Goal: Navigation & Orientation: Find specific page/section

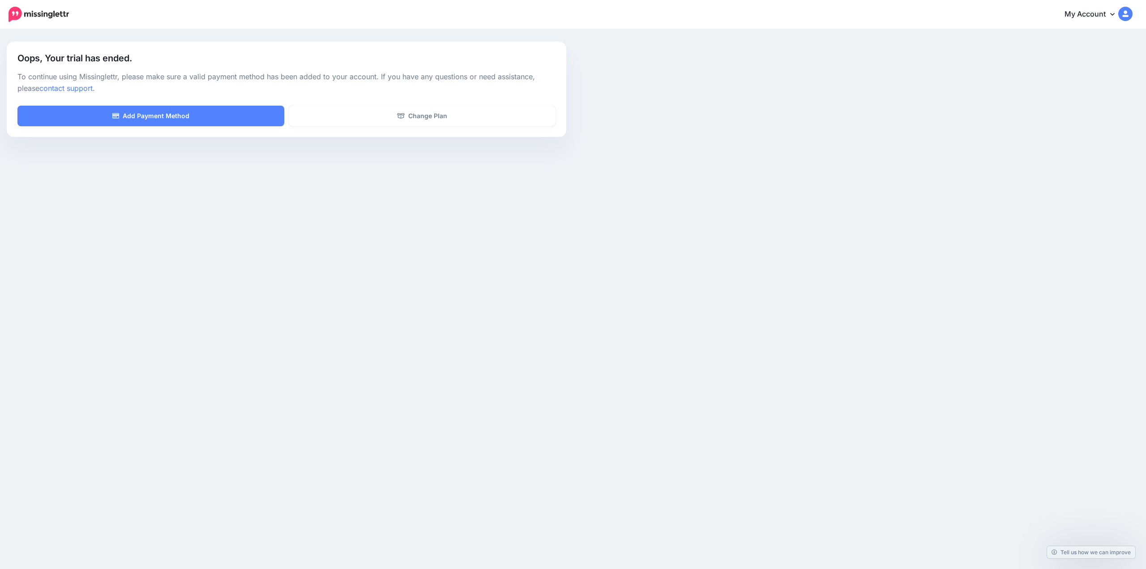
click at [1103, 17] on link "My Account" at bounding box center [1094, 15] width 77 height 22
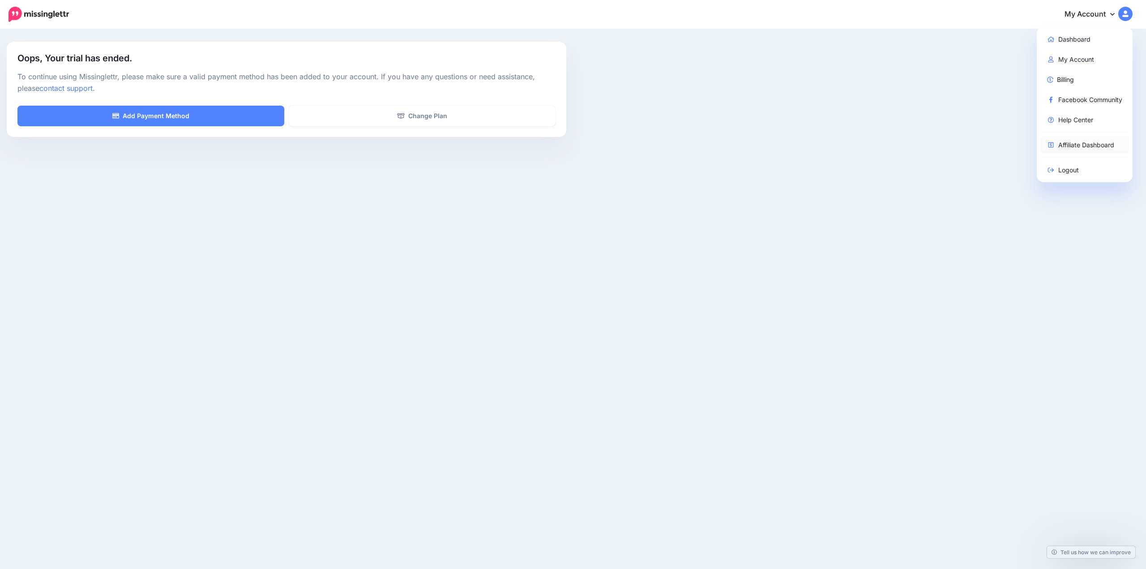
click at [1073, 143] on link "Affiliate Dashboard" at bounding box center [1085, 144] width 89 height 17
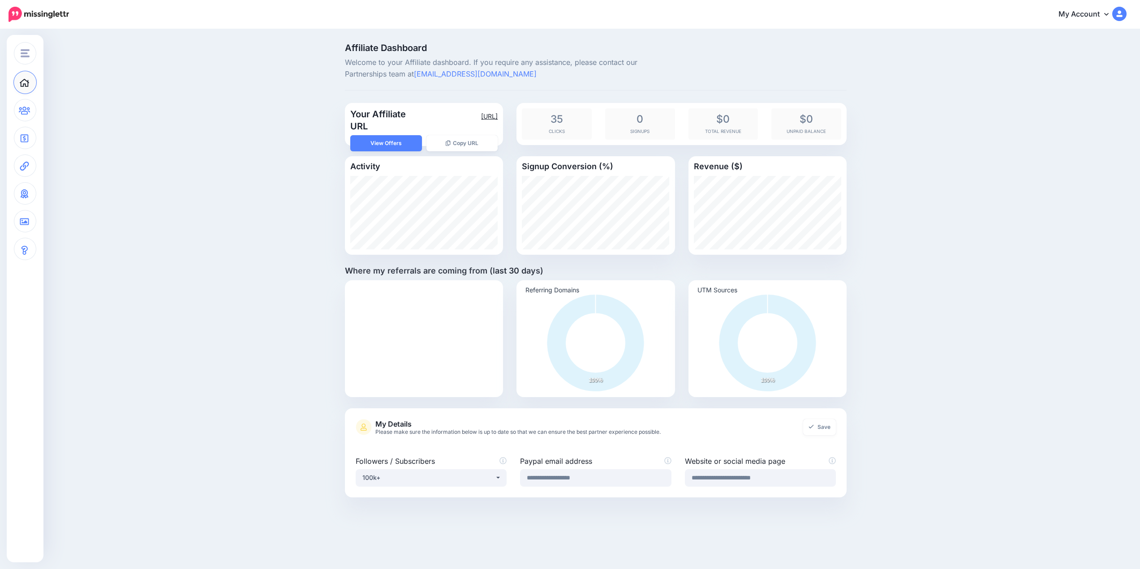
click at [481, 117] on link "https://lttr.ai/AhOWt" at bounding box center [489, 116] width 17 height 8
